Goal: Transaction & Acquisition: Purchase product/service

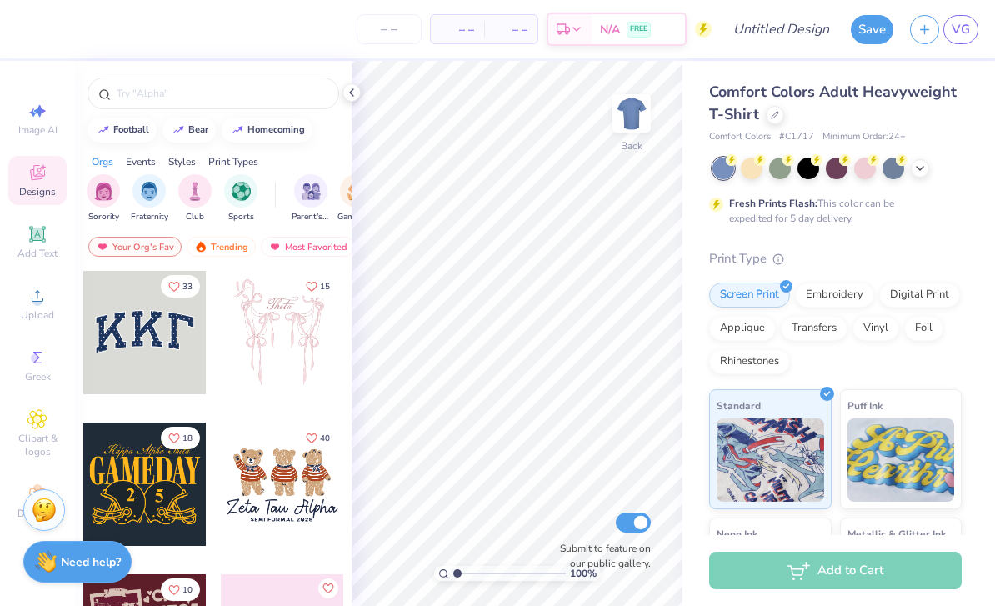
click at [776, 121] on div at bounding box center [775, 115] width 18 height 18
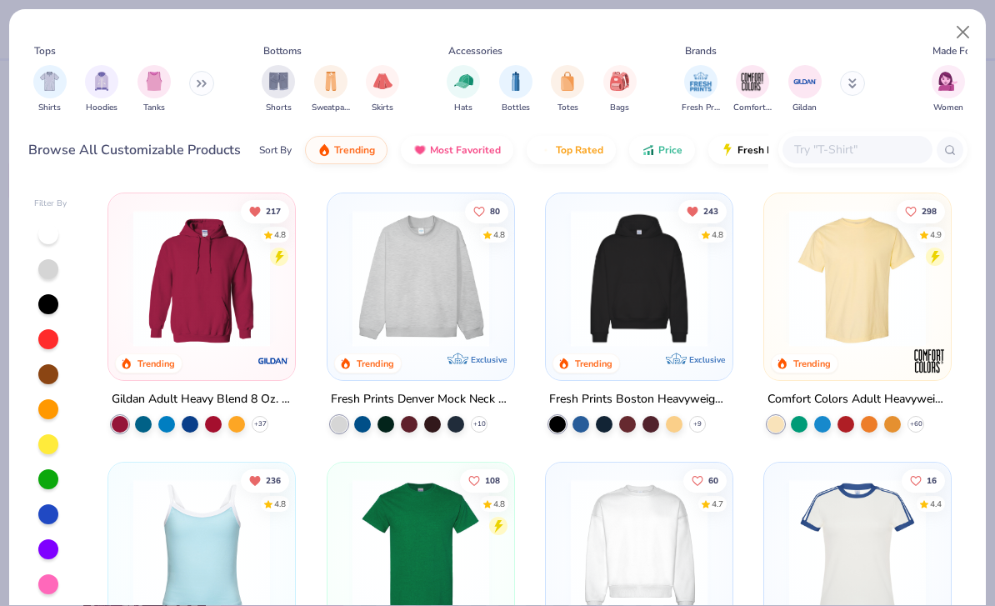
click at [263, 329] on img at bounding box center [201, 278] width 153 height 137
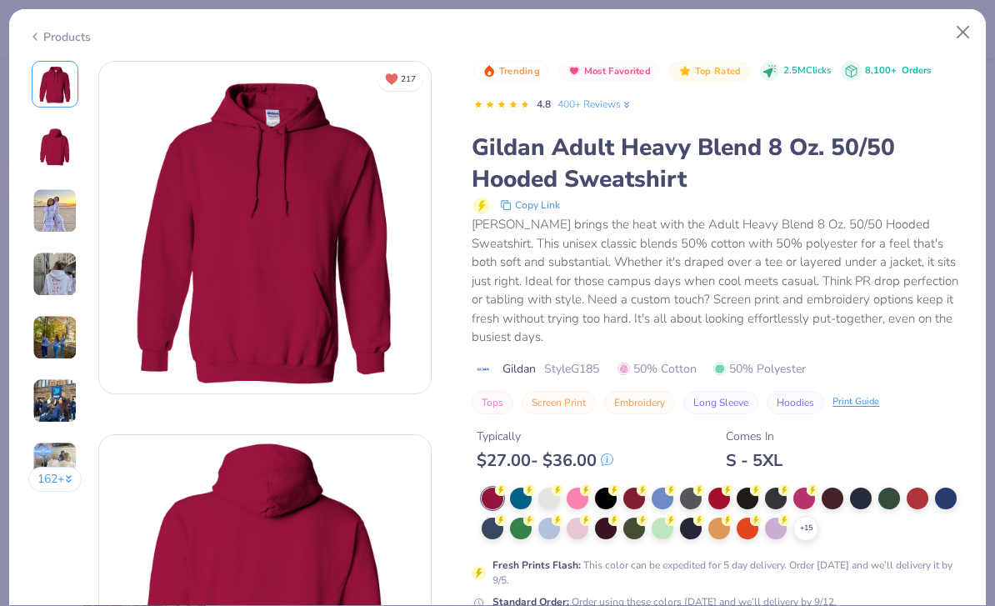
click at [606, 517] on div at bounding box center [606, 528] width 22 height 22
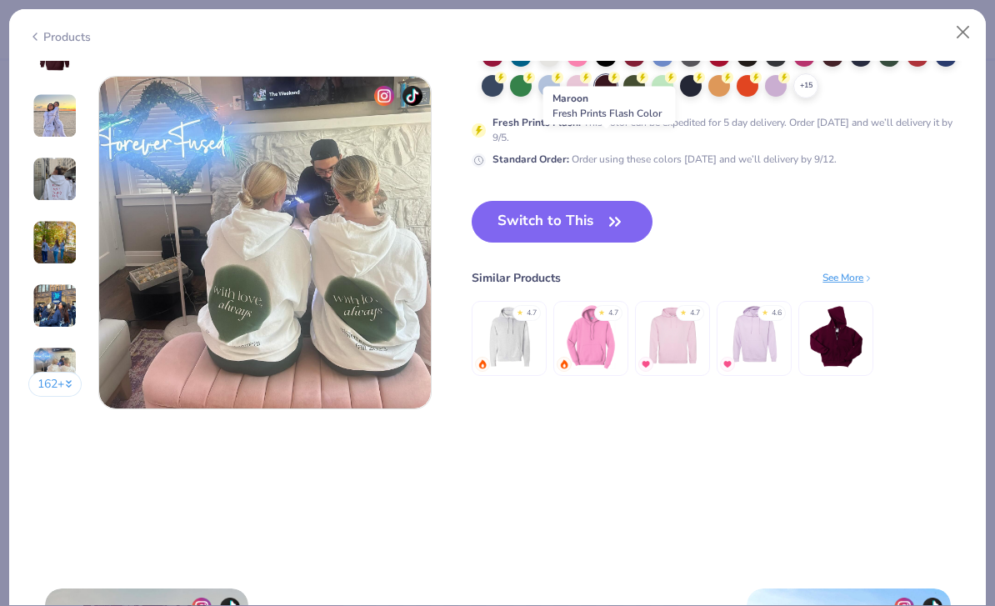
scroll to position [2230, 0]
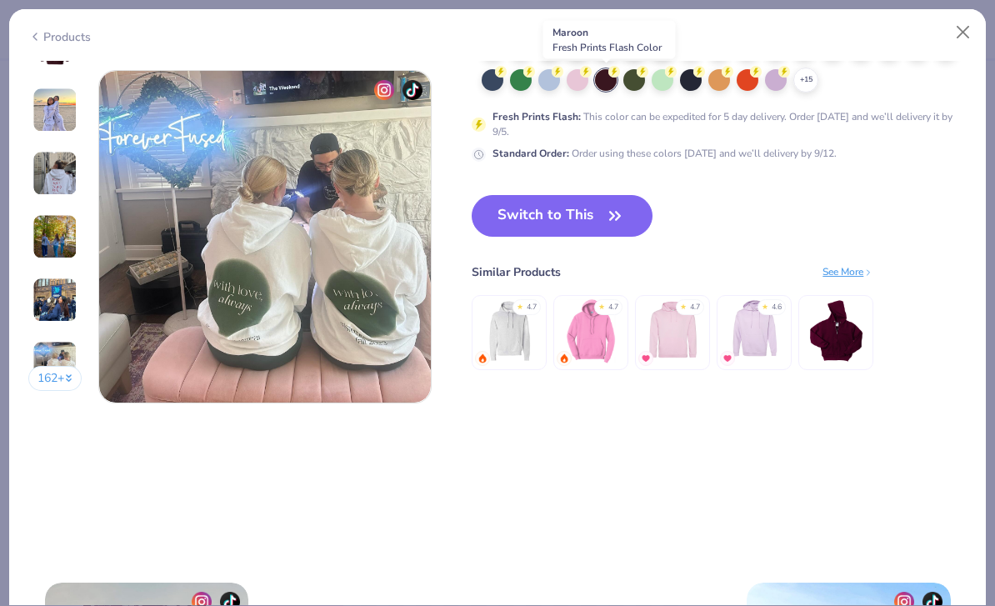
click at [601, 214] on button "Switch to This" at bounding box center [562, 216] width 181 height 42
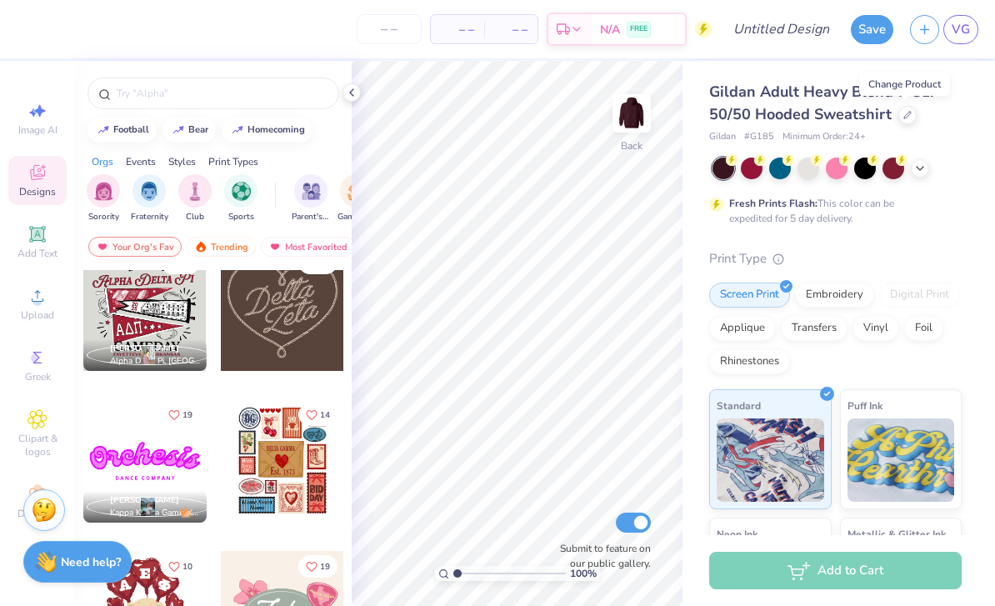
scroll to position [632, 0]
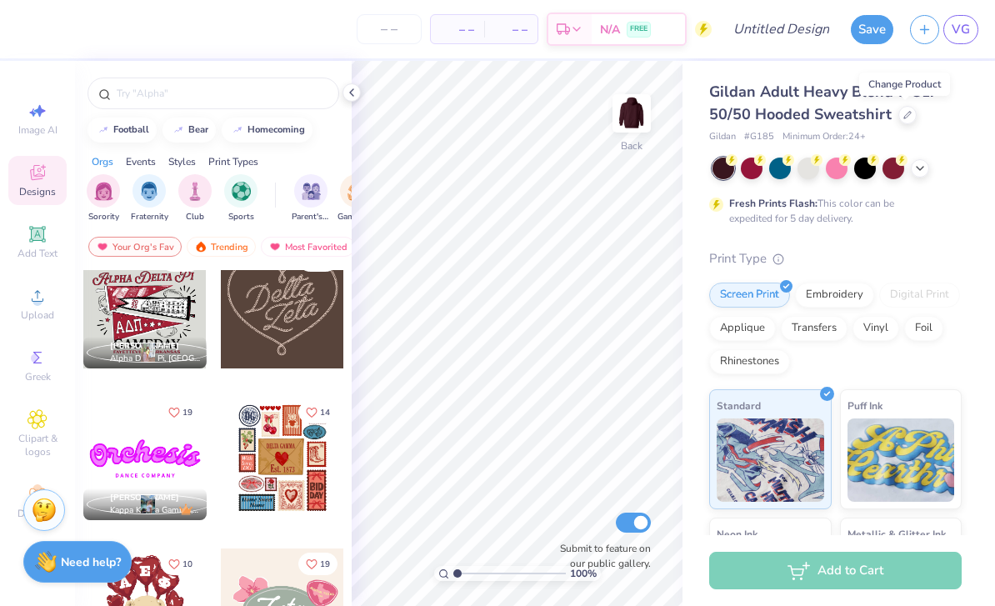
click at [101, 188] on img "filter for Sorority" at bounding box center [103, 191] width 19 height 19
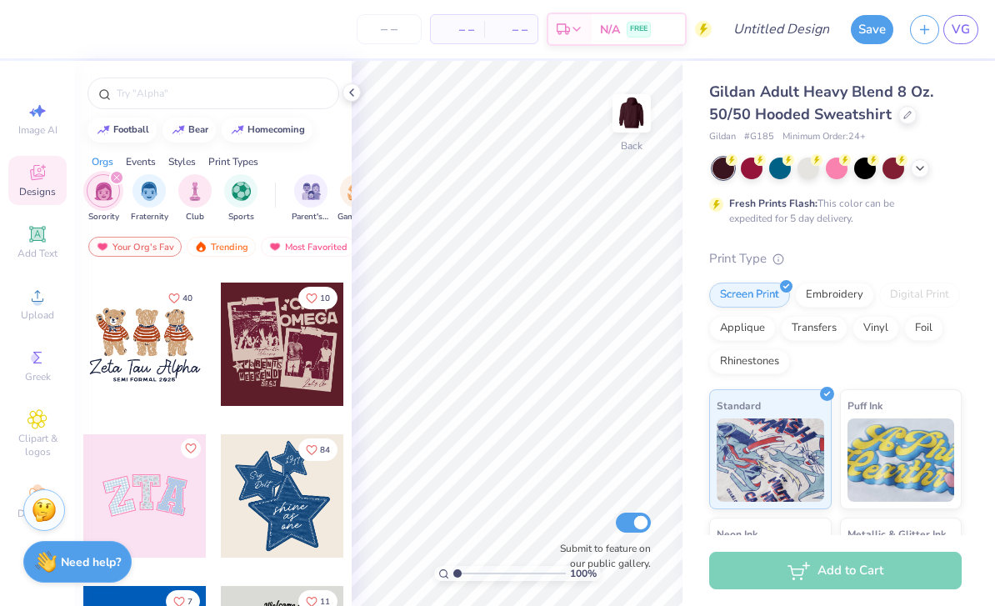
scroll to position [142, 0]
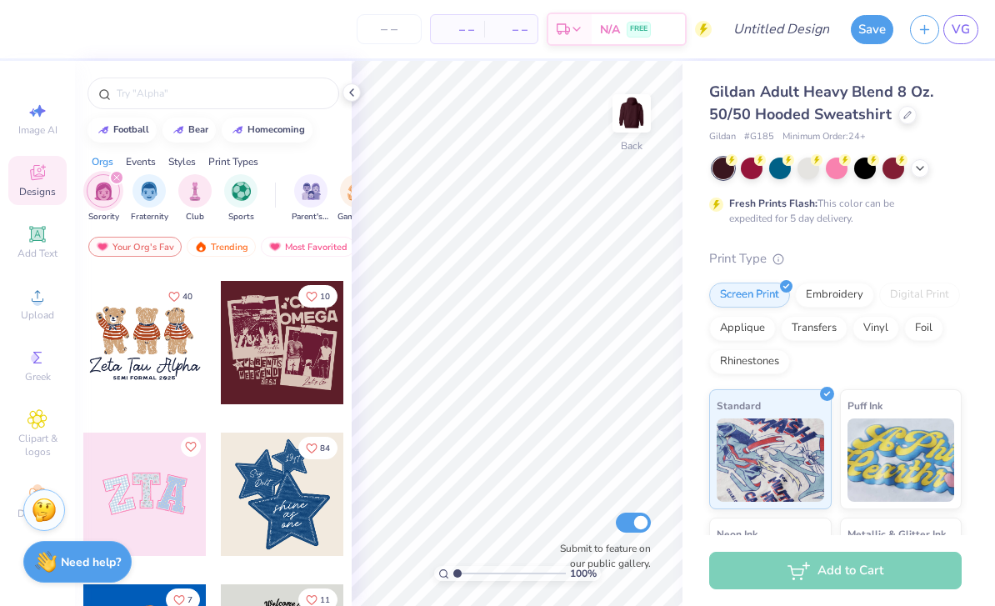
click at [233, 98] on input "text" at bounding box center [221, 93] width 213 height 17
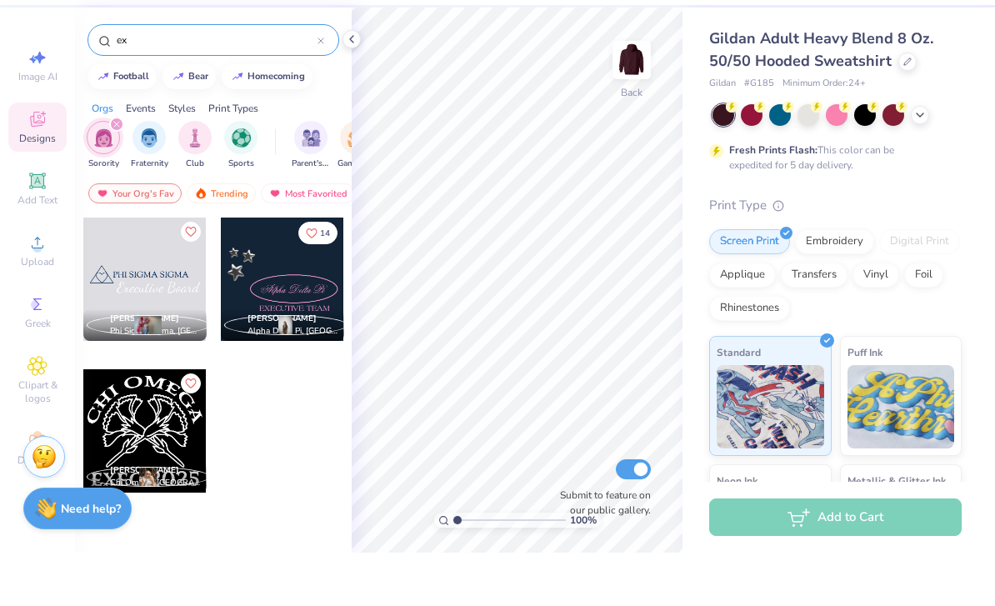
type input "e"
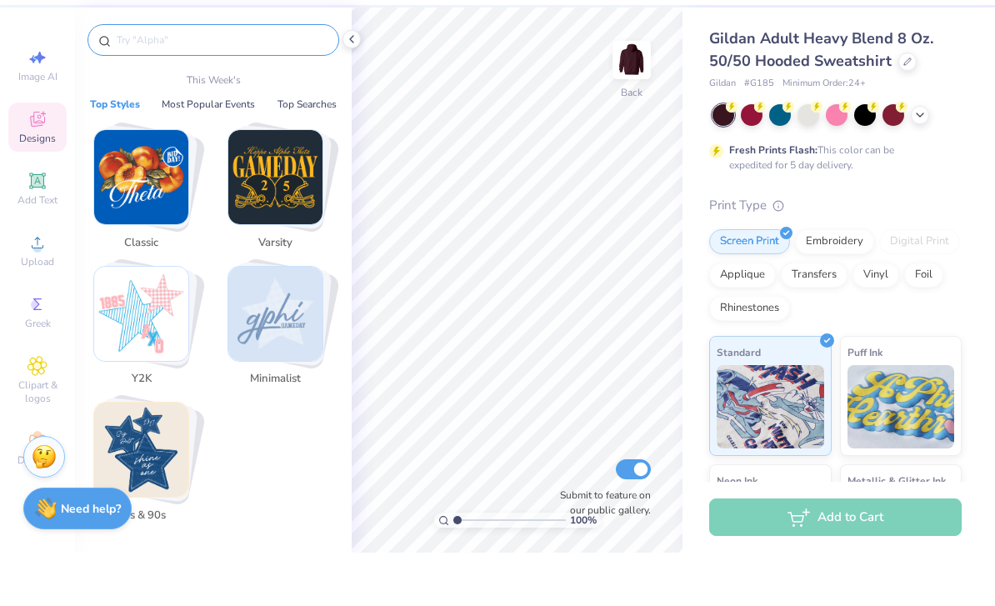
click at [344, 61] on div at bounding box center [213, 89] width 277 height 57
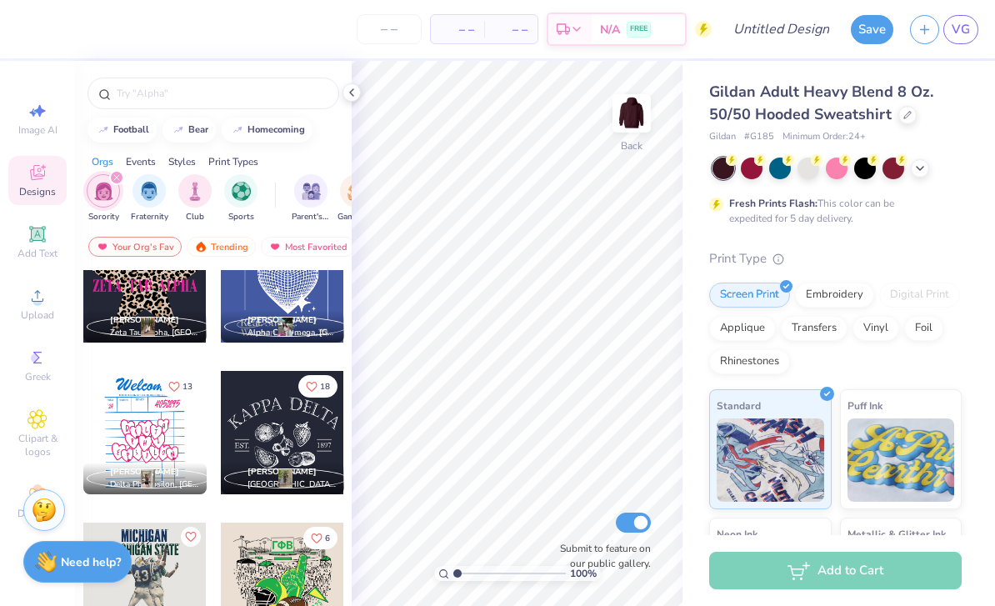
scroll to position [8708, 0]
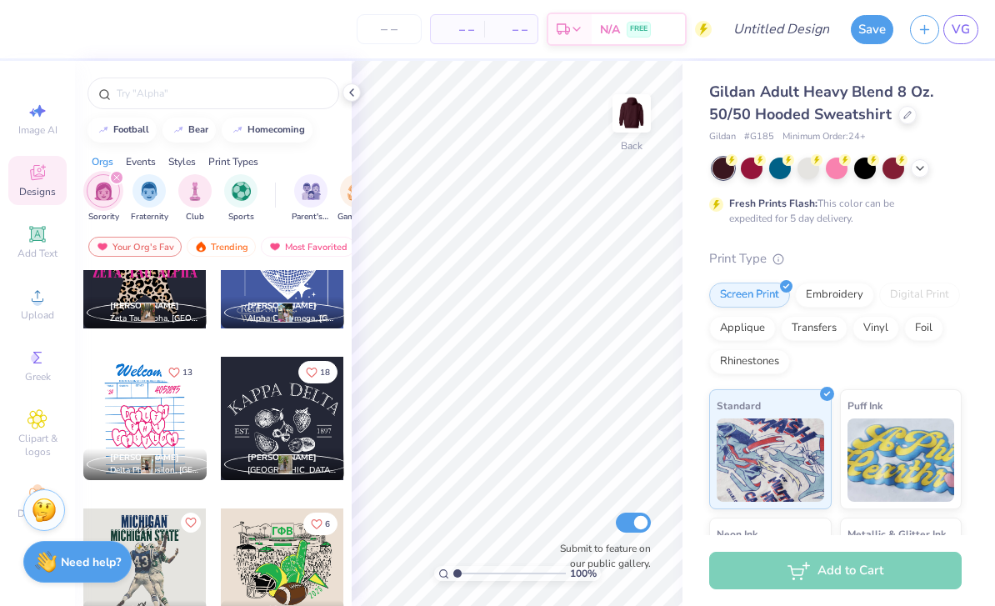
click at [218, 100] on input "text" at bounding box center [221, 93] width 213 height 17
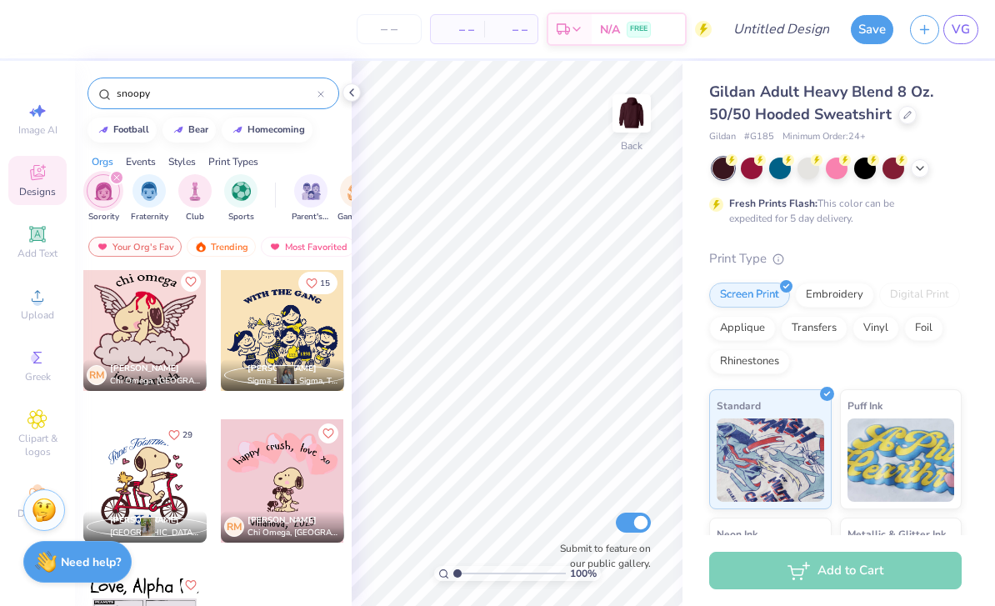
scroll to position [155, 0]
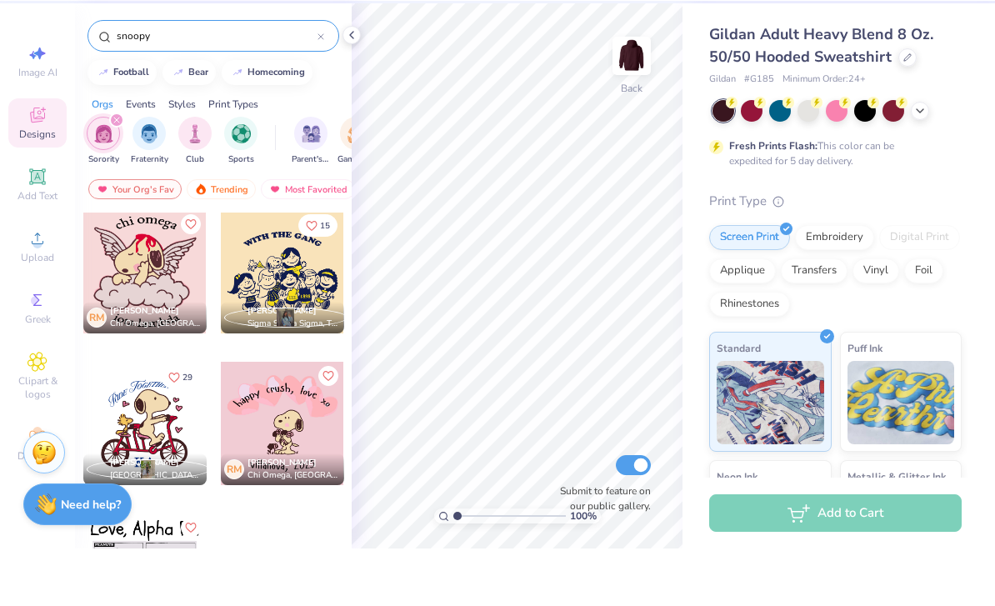
type input "snoopy"
click at [632, 97] on img at bounding box center [631, 113] width 33 height 33
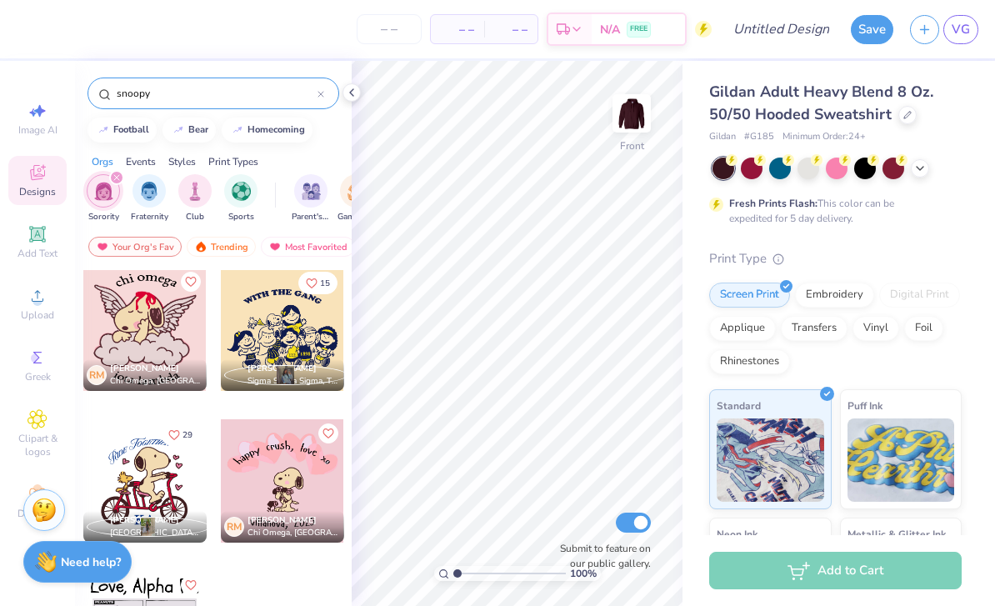
click at [296, 477] on div at bounding box center [282, 480] width 123 height 123
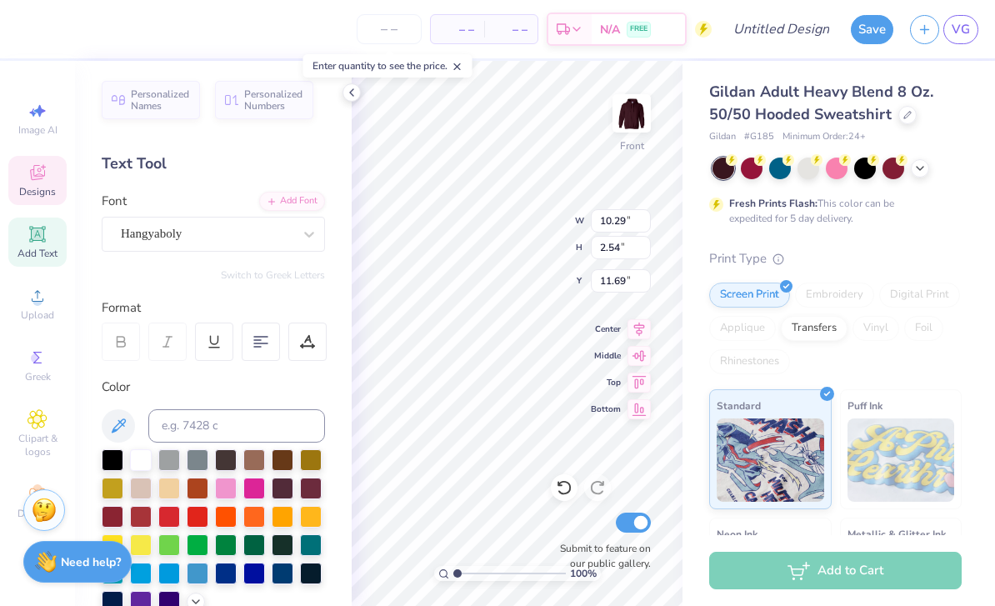
scroll to position [1, 3]
